Goal: Check status: Check status

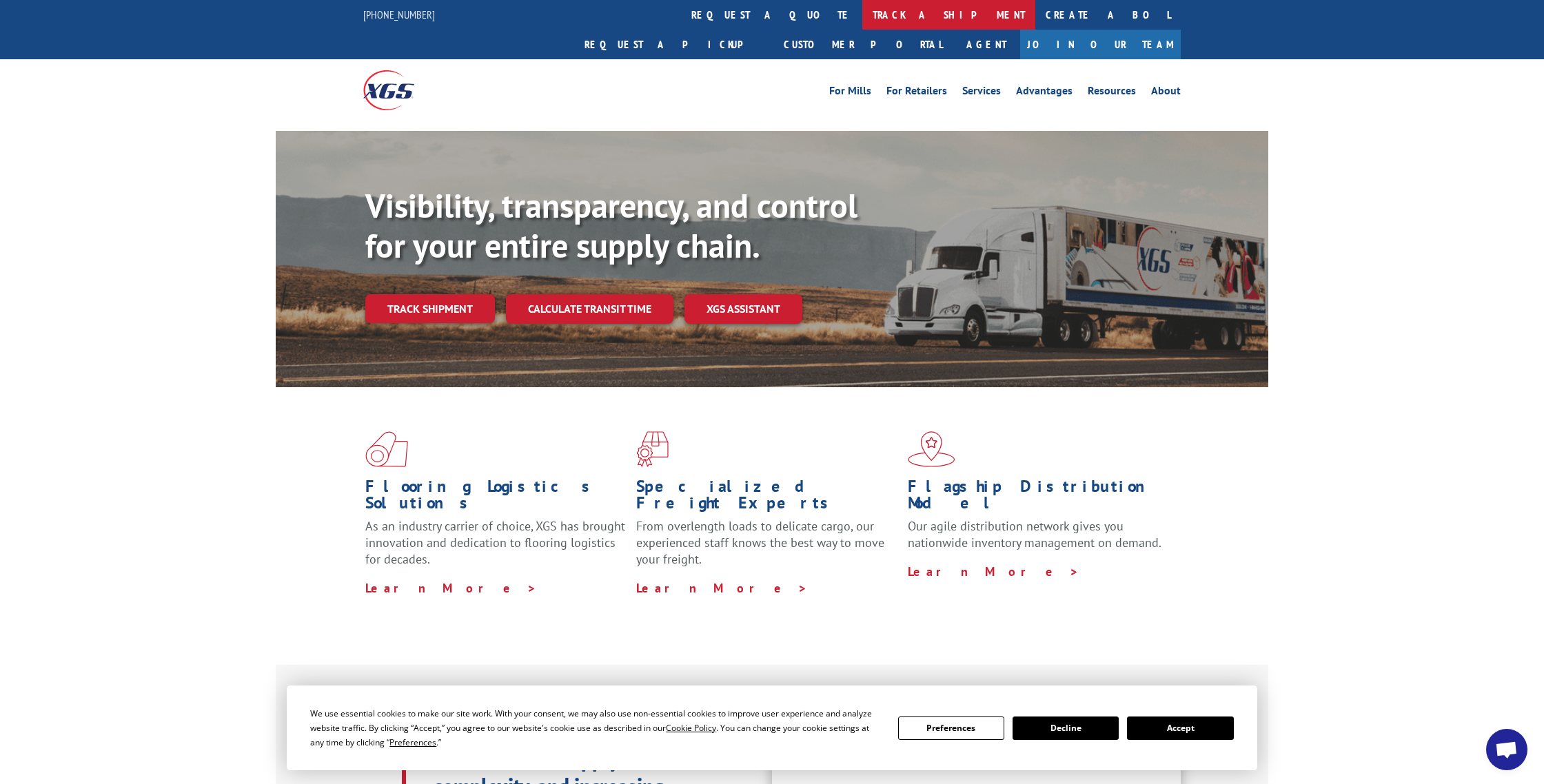
click at [863, 15] on link "track a shipment" at bounding box center [949, 15] width 173 height 30
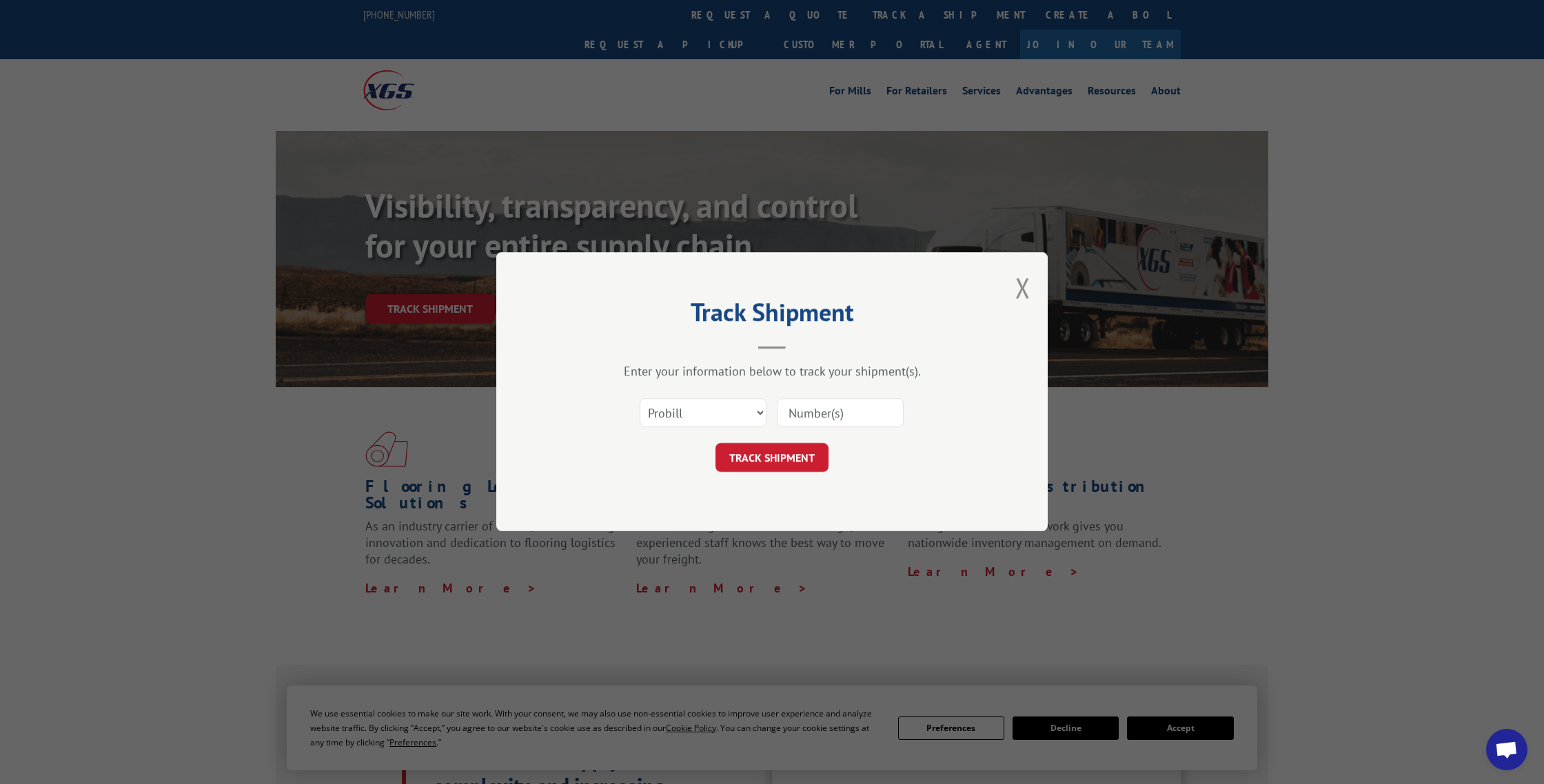
click at [800, 410] on input at bounding box center [840, 413] width 127 height 29
paste input "10092025"
type input "10092025"
click at [766, 461] on button "TRACK SHIPMENT" at bounding box center [772, 458] width 113 height 29
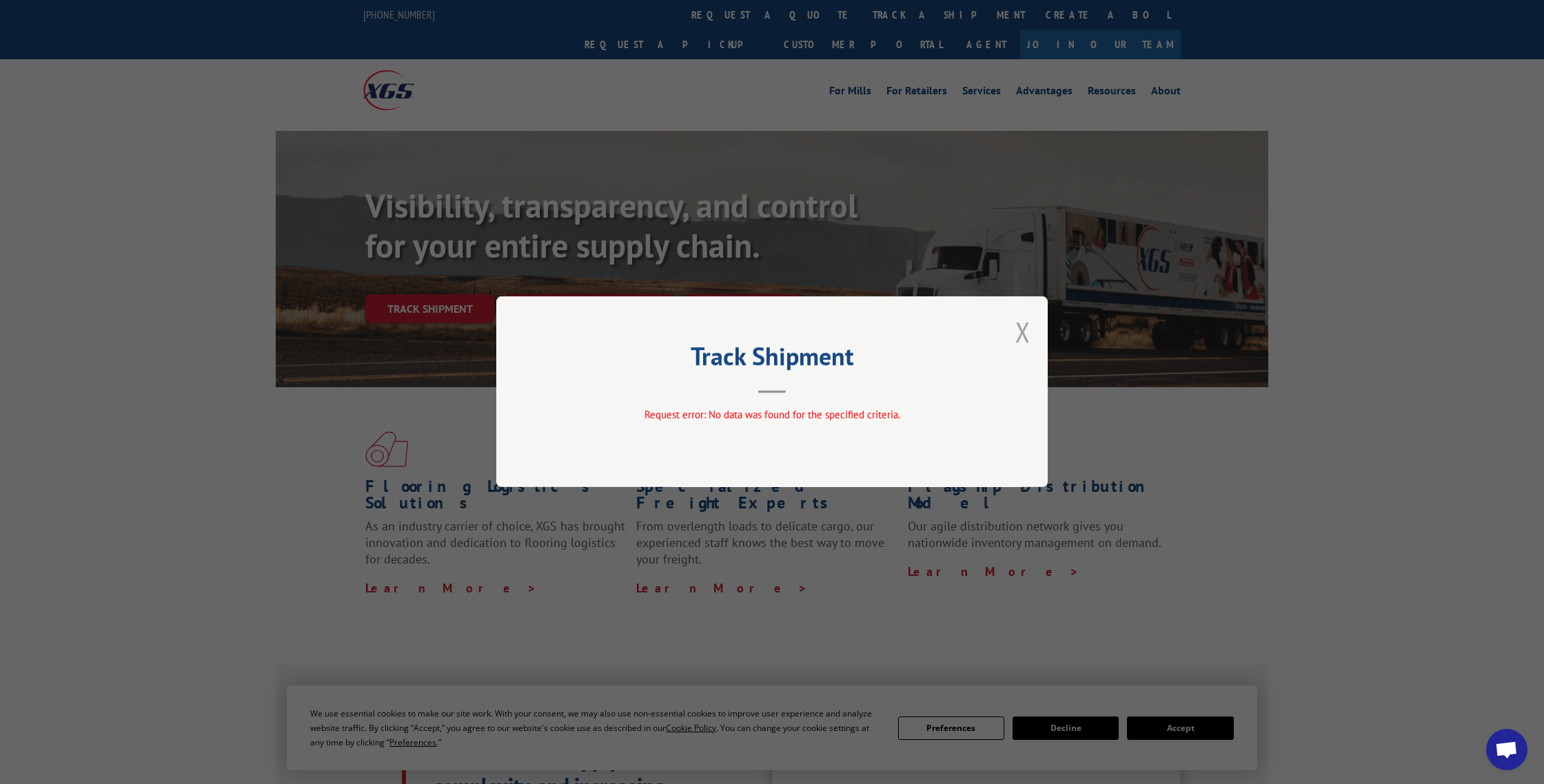
click at [1028, 332] on button "Close modal" at bounding box center [1022, 332] width 15 height 37
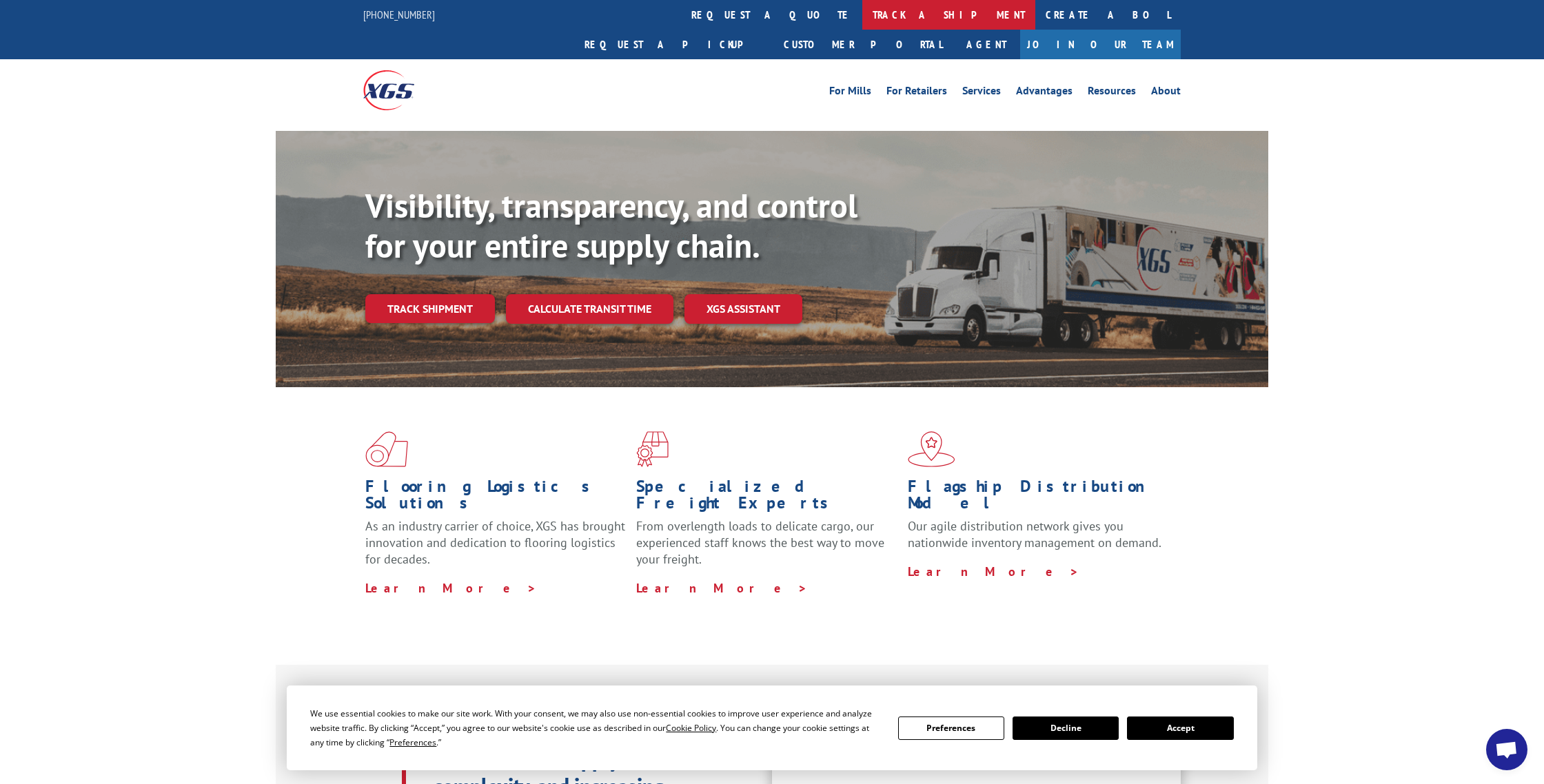
click at [863, 5] on link "track a shipment" at bounding box center [949, 15] width 173 height 30
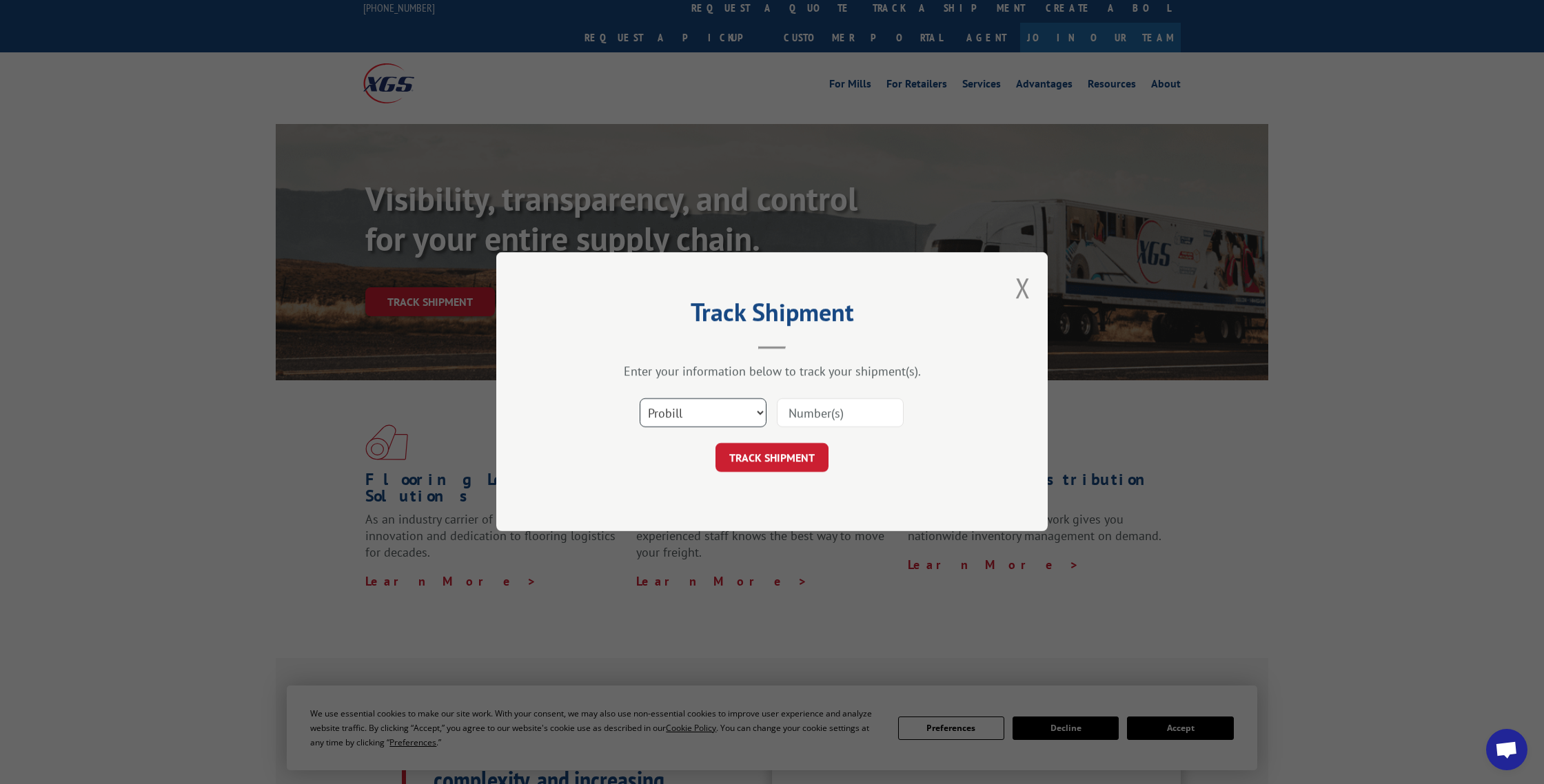
click at [747, 412] on select "Select category... Probill BOL PO" at bounding box center [703, 413] width 127 height 29
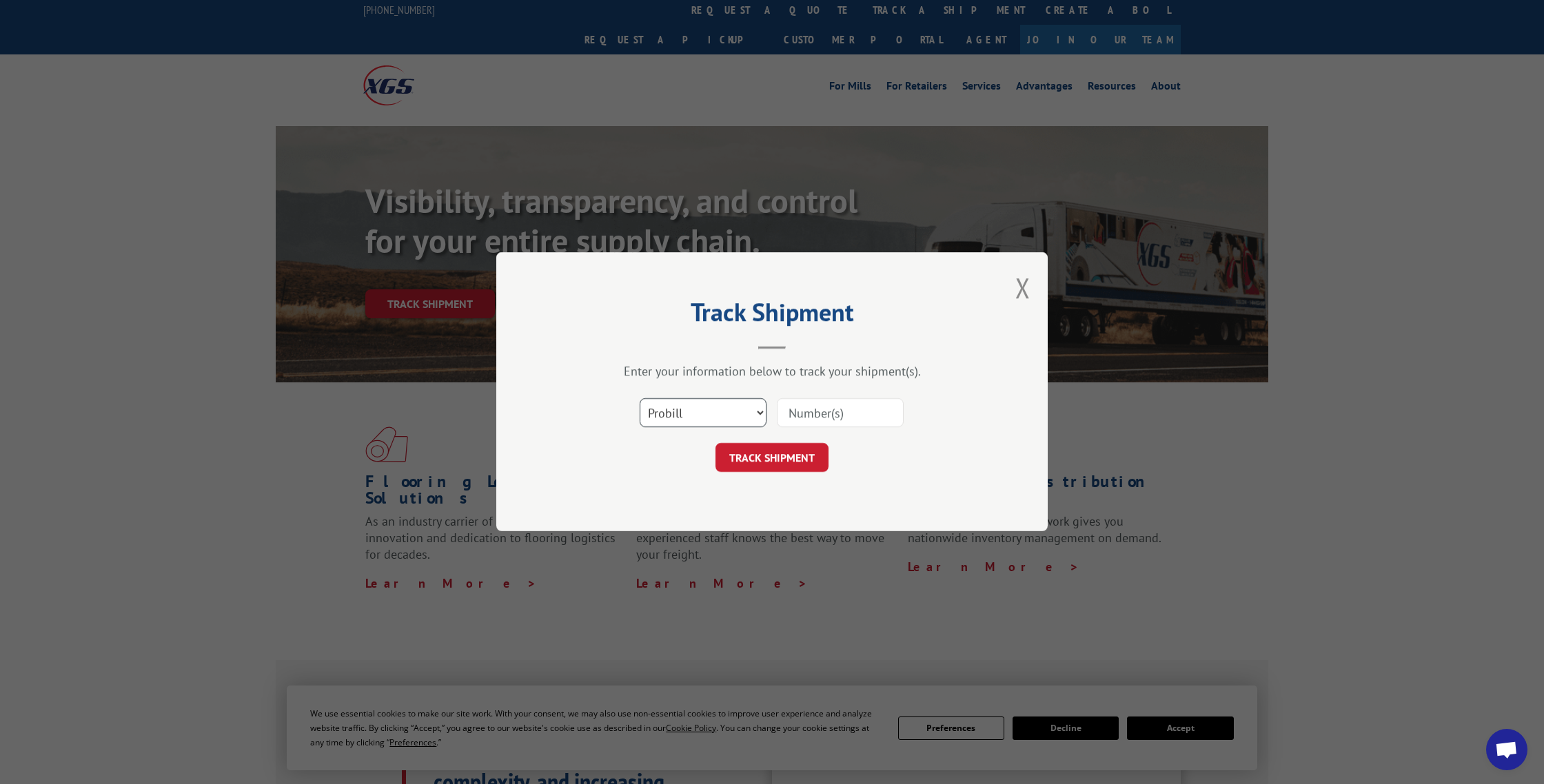
click at [640, 399] on select "Select category... Probill BOL PO" at bounding box center [703, 413] width 127 height 29
click at [798, 409] on input at bounding box center [840, 413] width 127 height 29
paste input "10092025"
type input "10092025"
click at [770, 462] on button "TRACK SHIPMENT" at bounding box center [772, 458] width 113 height 29
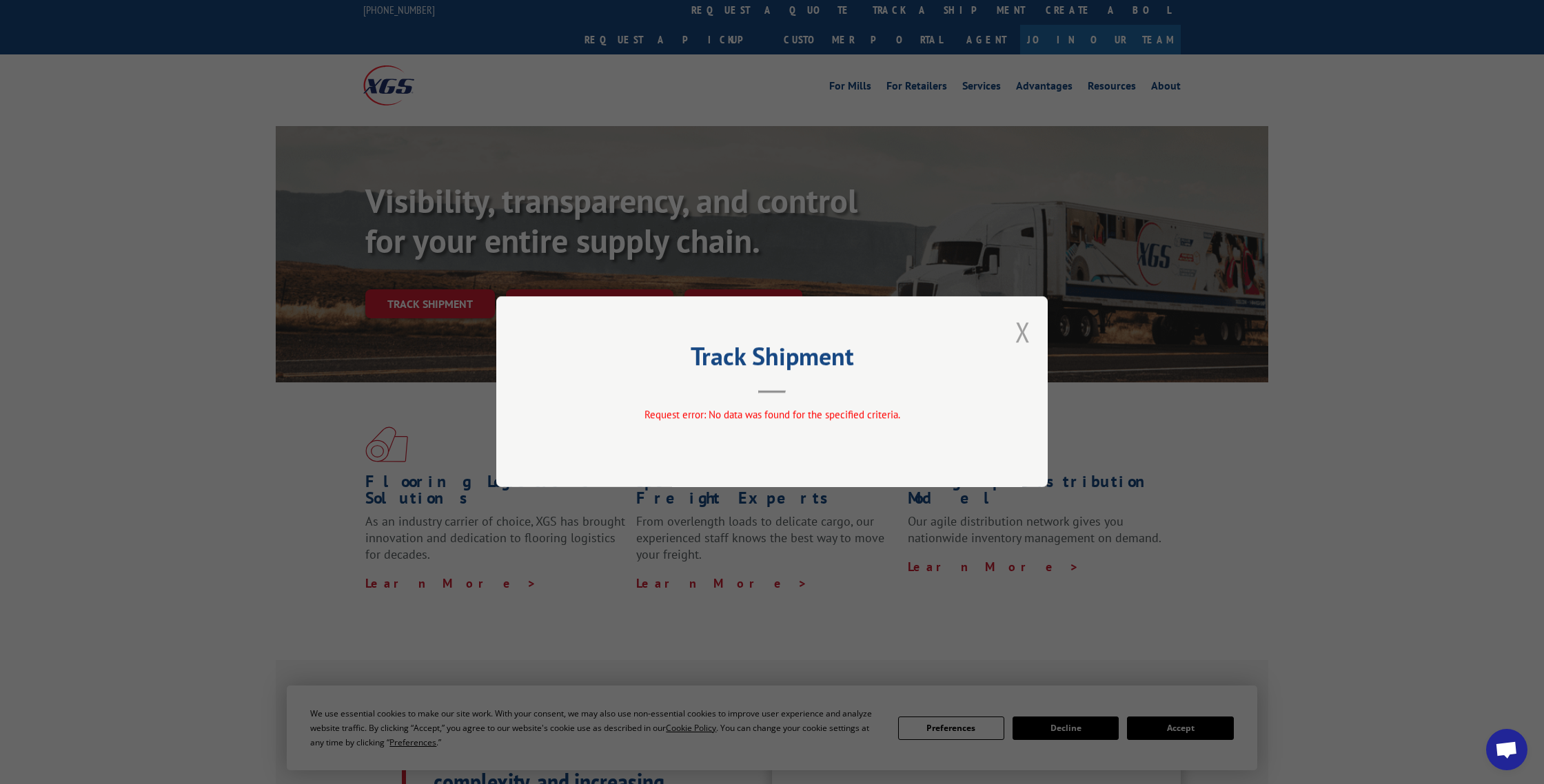
click at [1024, 327] on button "Close modal" at bounding box center [1022, 332] width 15 height 37
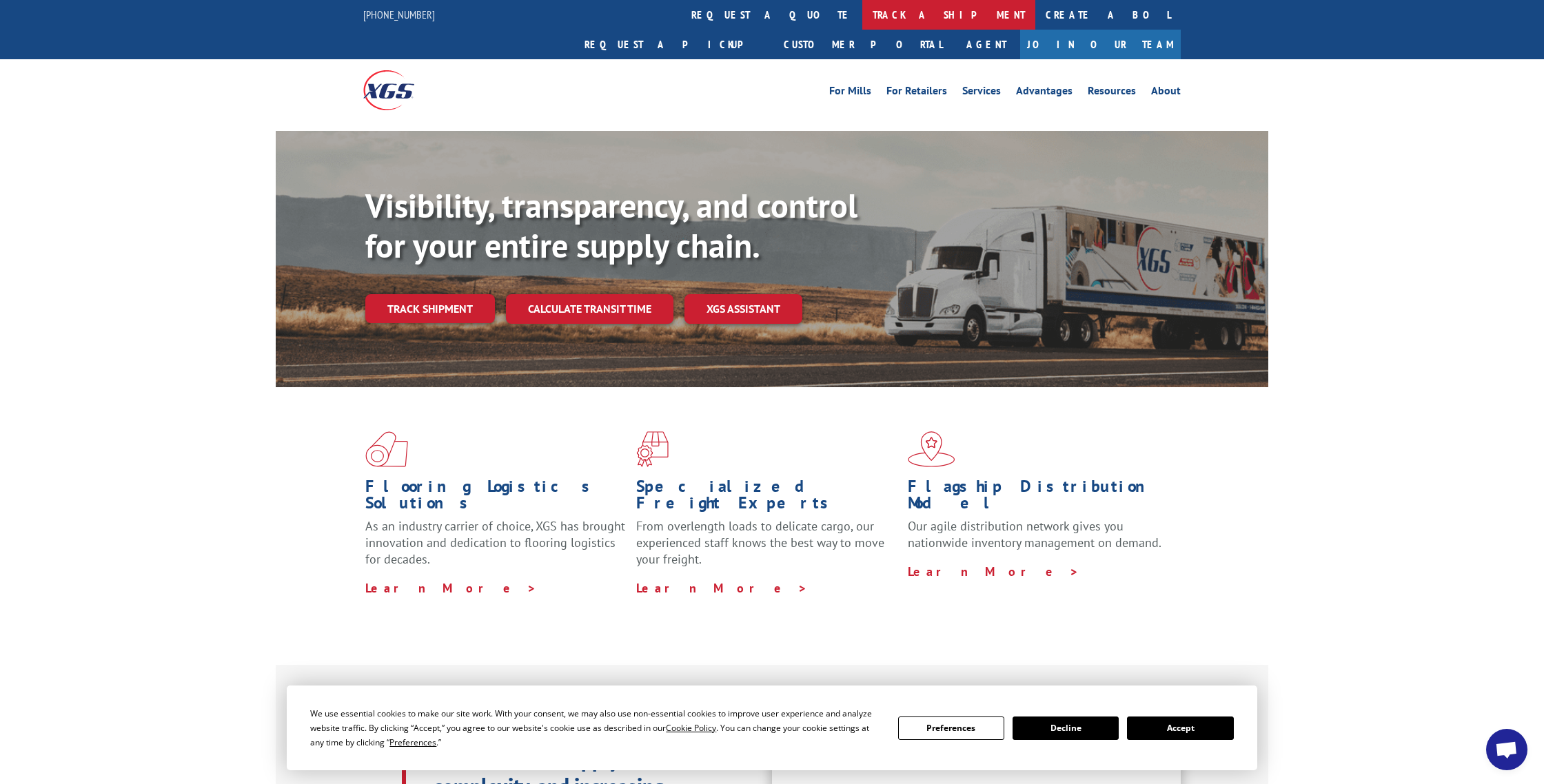
click at [863, 10] on link "track a shipment" at bounding box center [949, 15] width 173 height 30
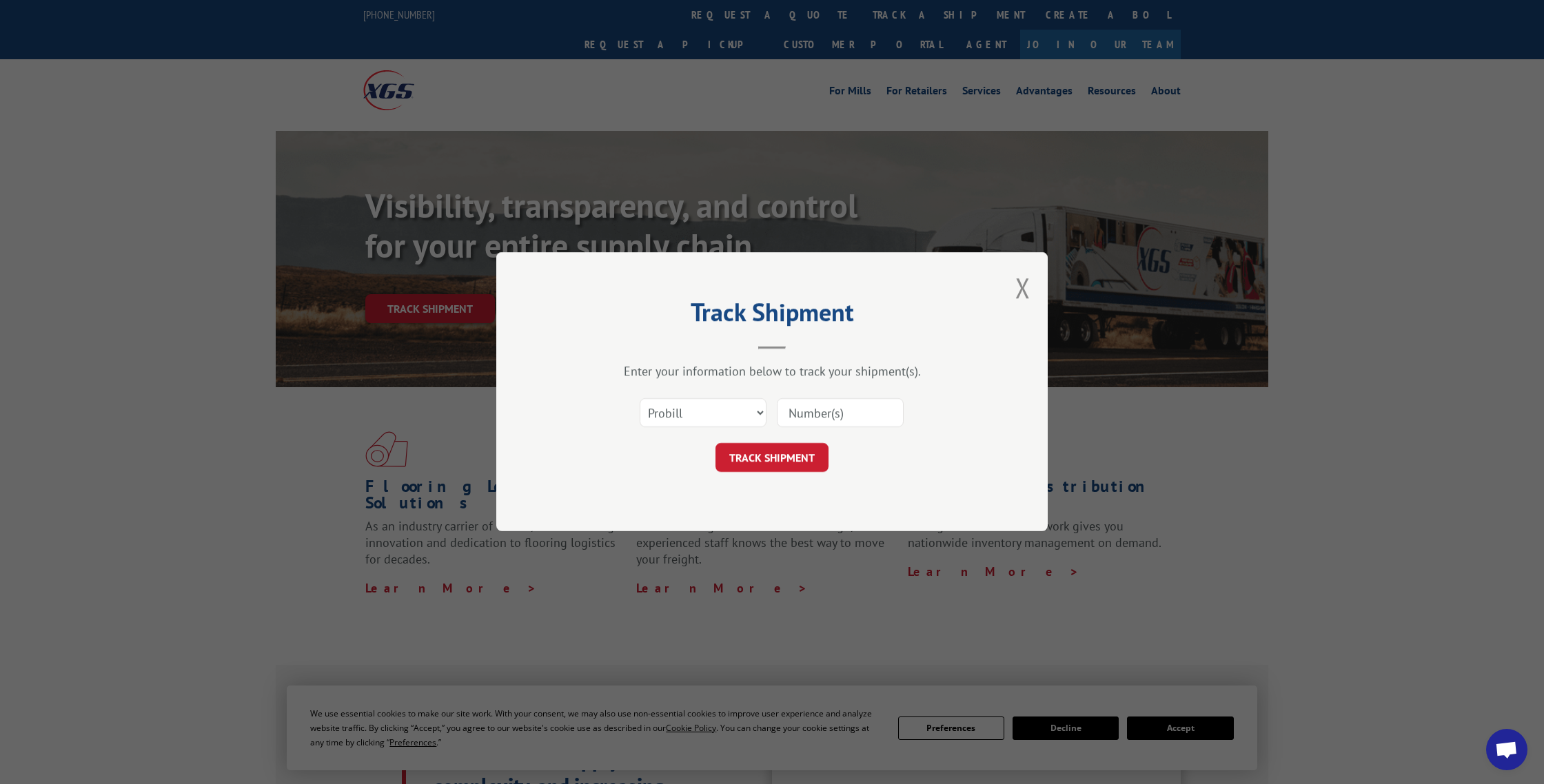
click at [827, 413] on input at bounding box center [840, 413] width 127 height 29
type input "10092025"
click at [759, 457] on button "TRACK SHIPMENT" at bounding box center [772, 458] width 113 height 29
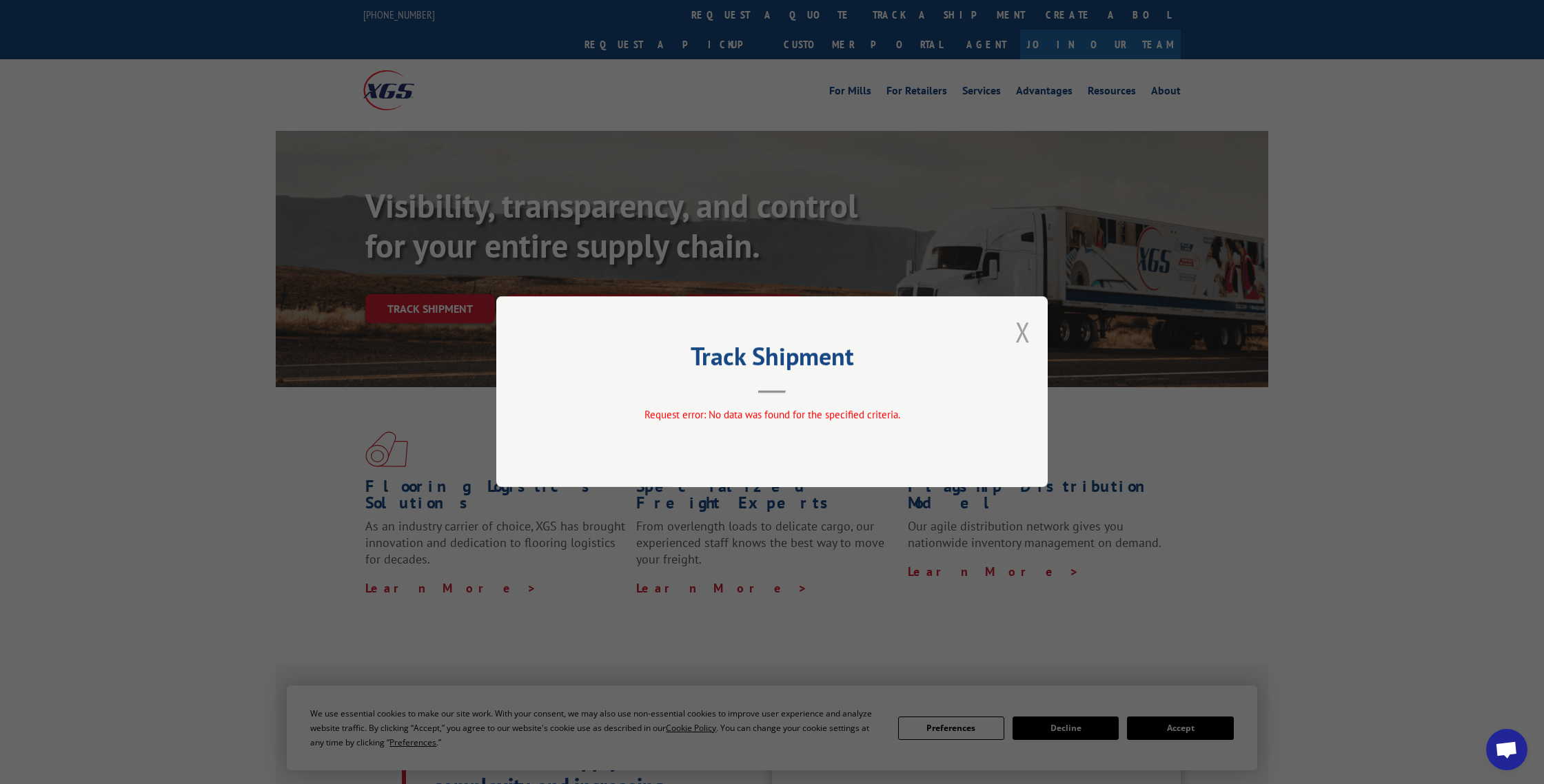
click at [1017, 329] on button "Close modal" at bounding box center [1022, 332] width 15 height 37
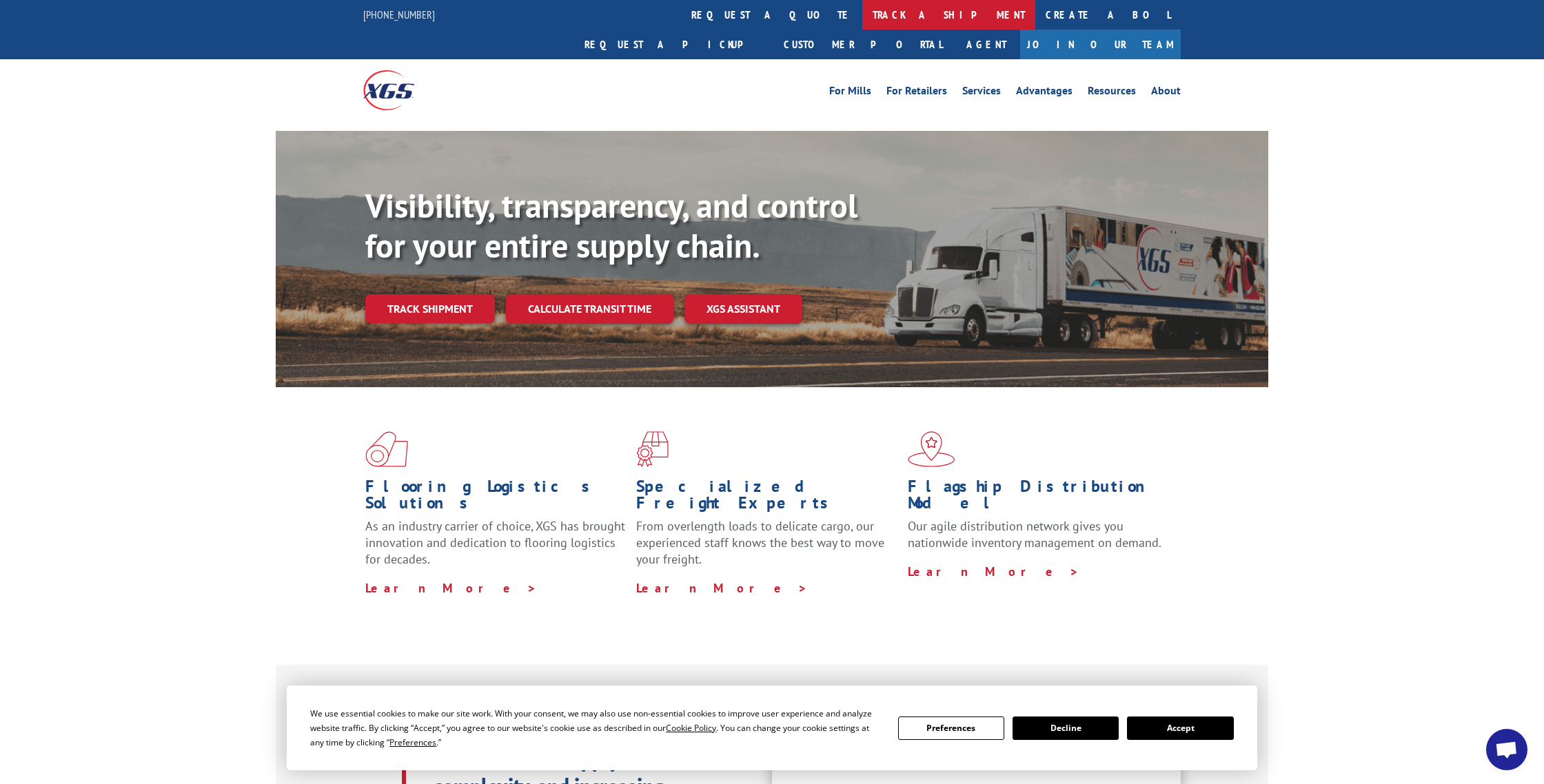
click at [863, 16] on link "track a shipment" at bounding box center [949, 15] width 173 height 30
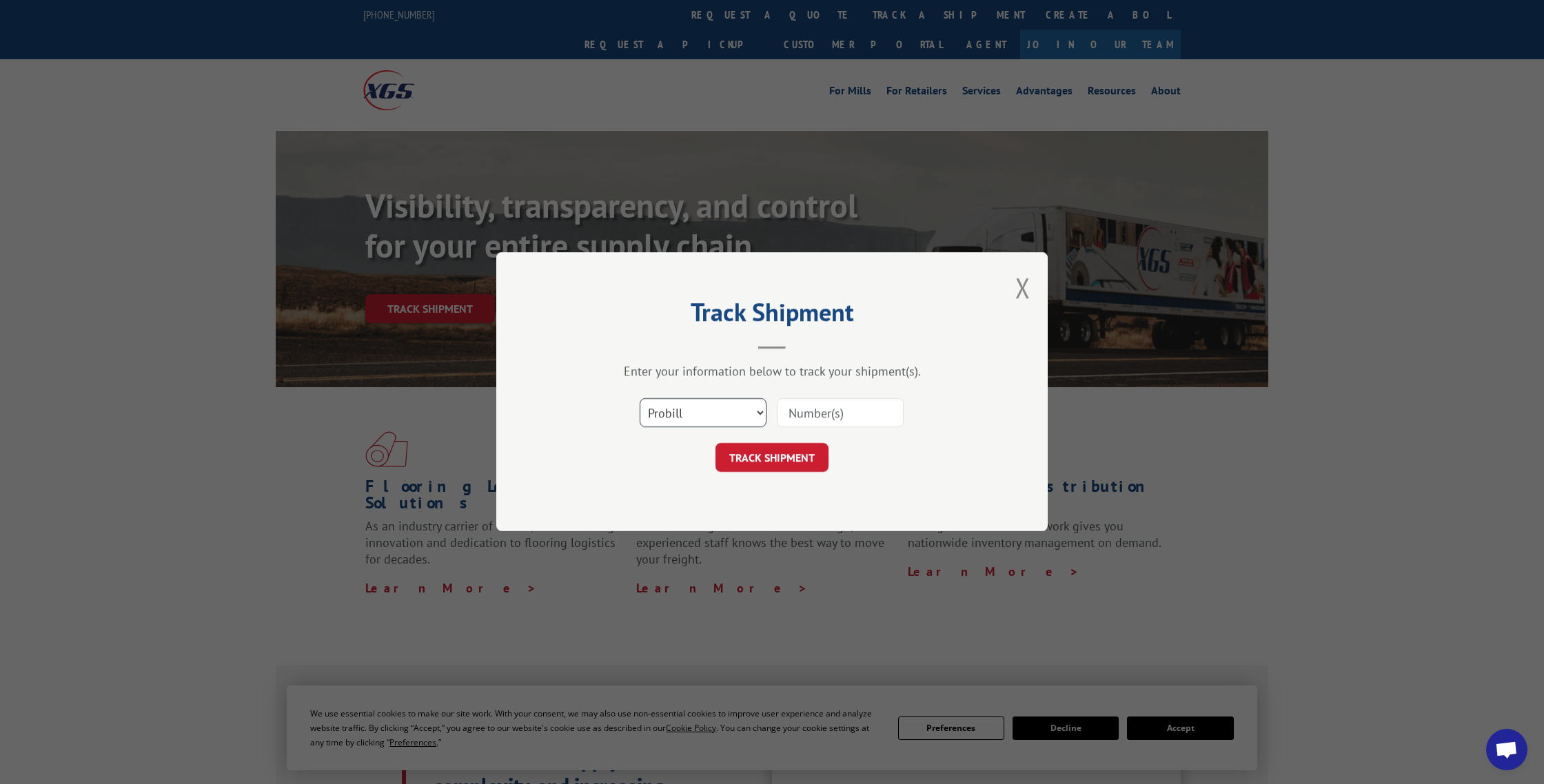
click at [738, 409] on select "Select category... Probill BOL PO" at bounding box center [703, 413] width 127 height 29
select select "bol"
click at [640, 399] on select "Select category... Probill BOL PO" at bounding box center [703, 413] width 127 height 29
click at [797, 411] on input at bounding box center [840, 413] width 127 height 29
type input "5554989"
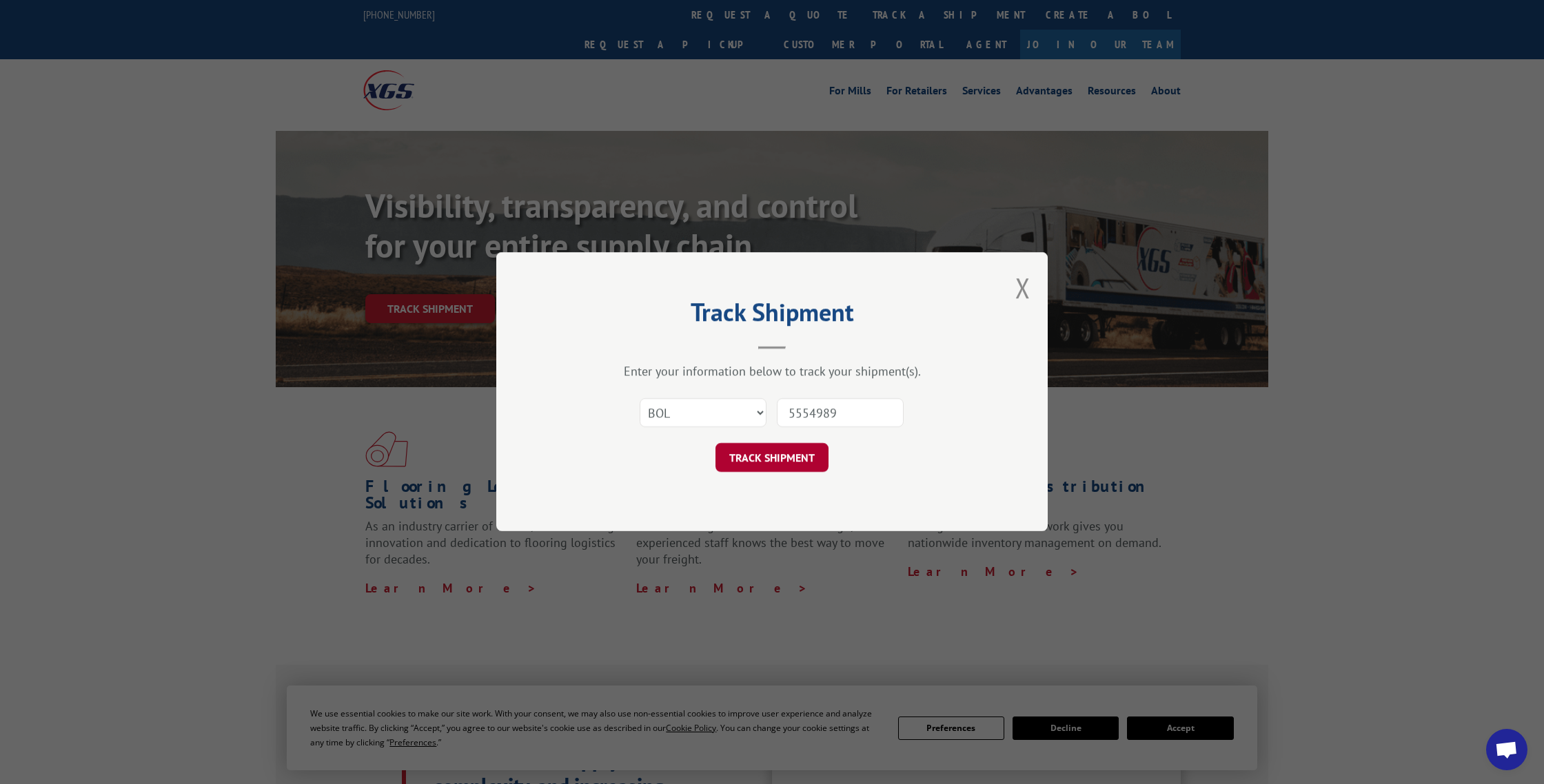
click at [782, 462] on button "TRACK SHIPMENT" at bounding box center [772, 458] width 113 height 29
